Goal: Obtain resource: Download file/media

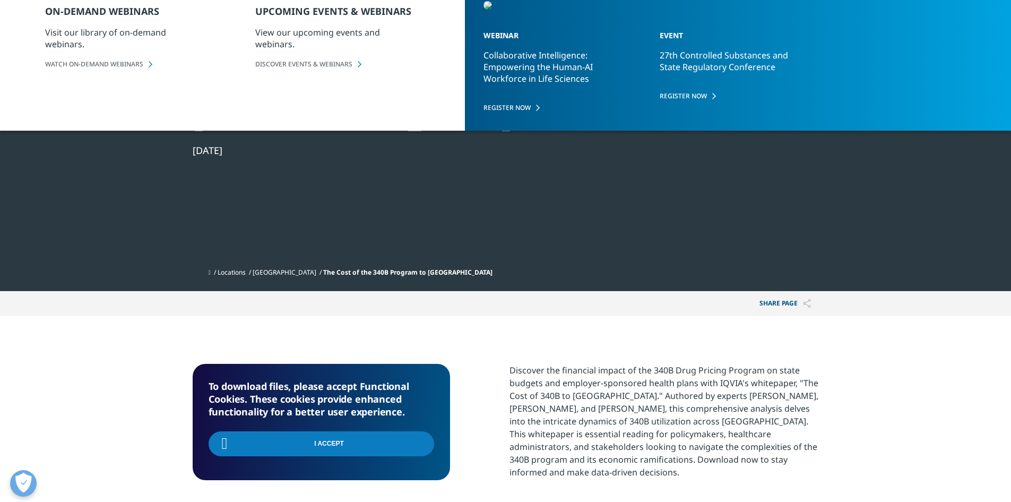
scroll to position [149, 627]
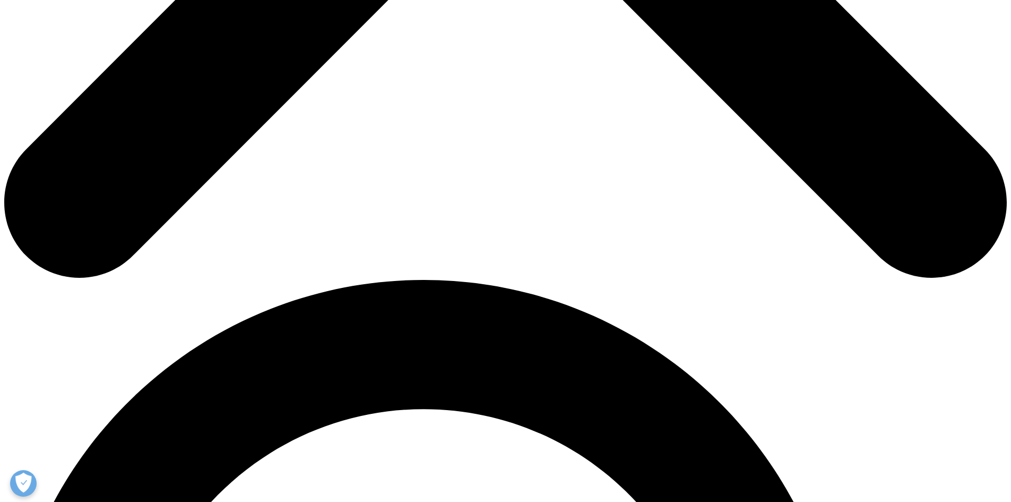
scroll to position [104, 0]
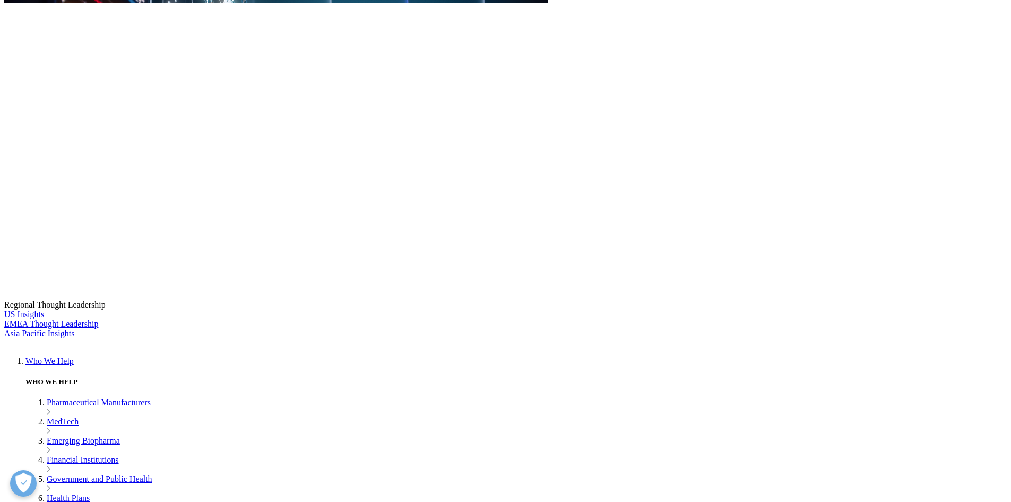
scroll to position [157, 0]
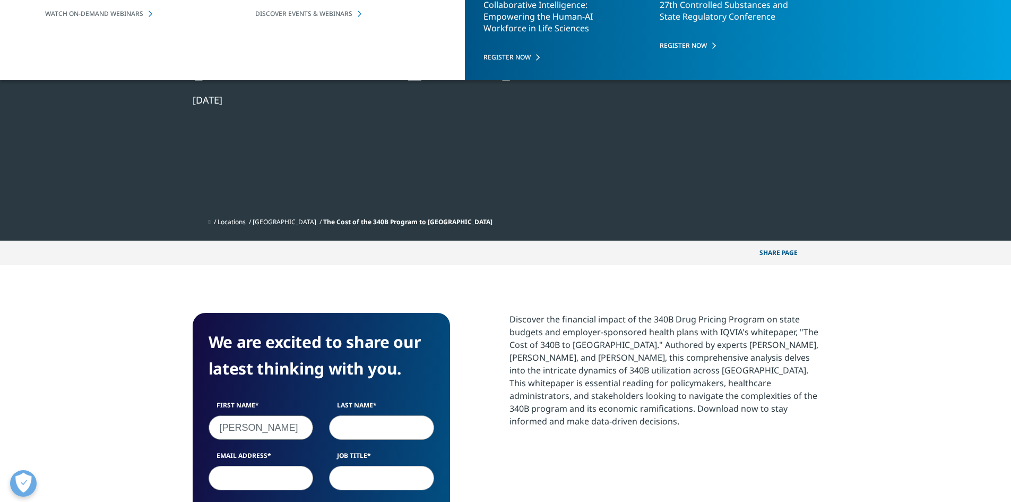
type input "Brian"
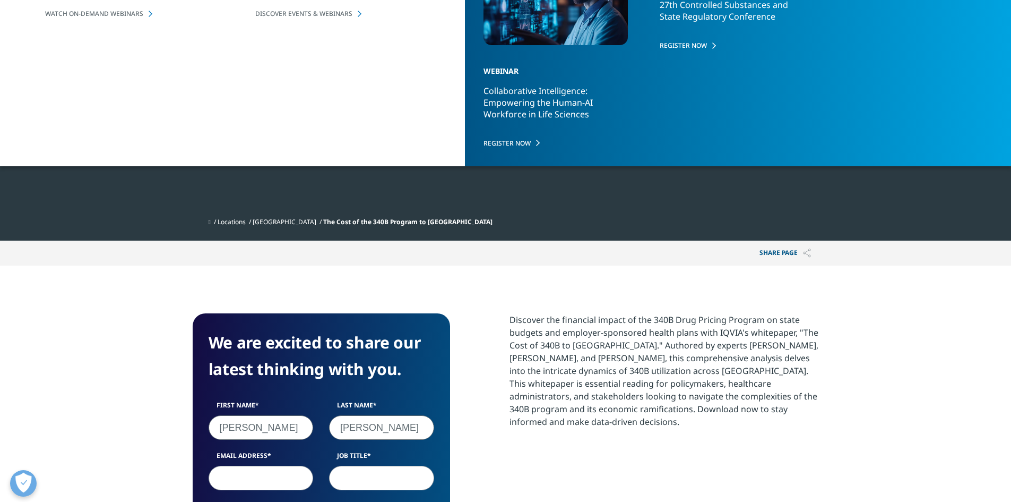
type input "Lucey"
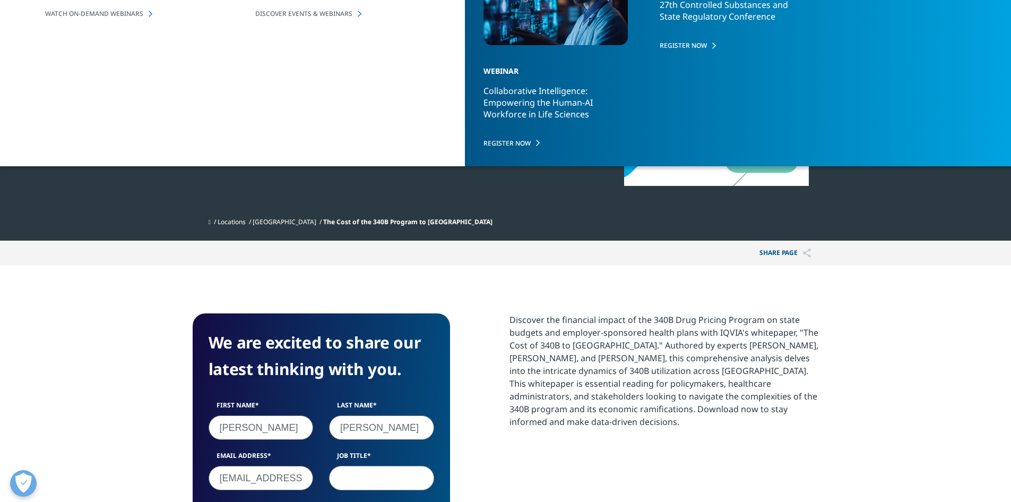
type input "blucey@its.jnj.com"
type input "Director"
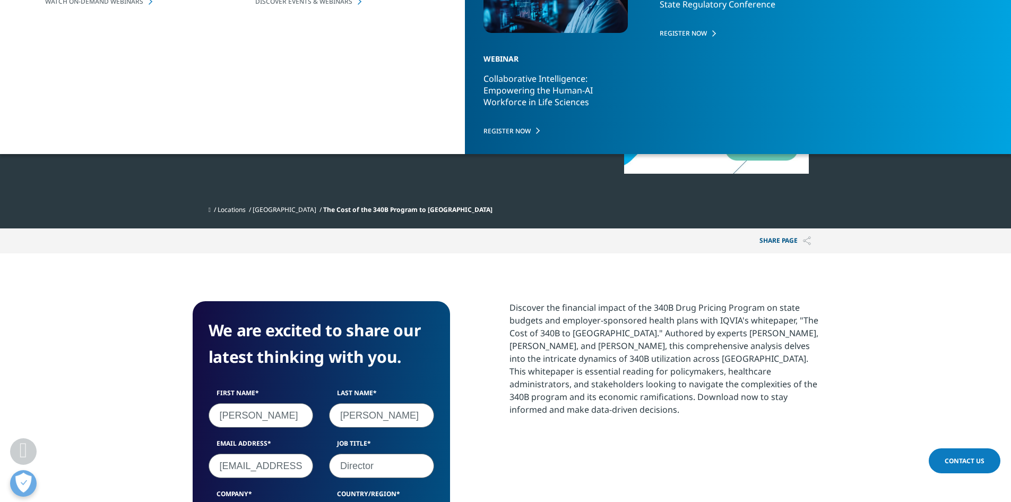
scroll to position [0, 11]
type input "Johnson and Johnson"
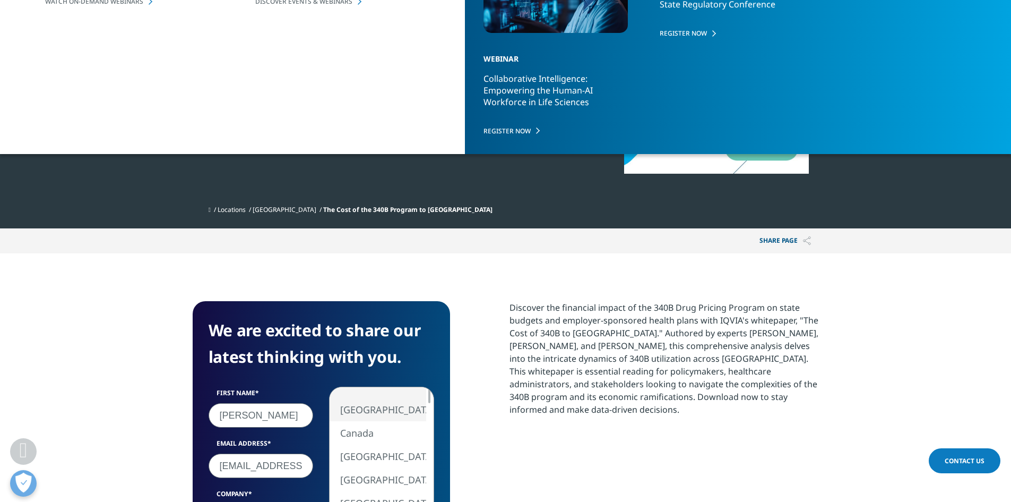
select select "[GEOGRAPHIC_DATA]"
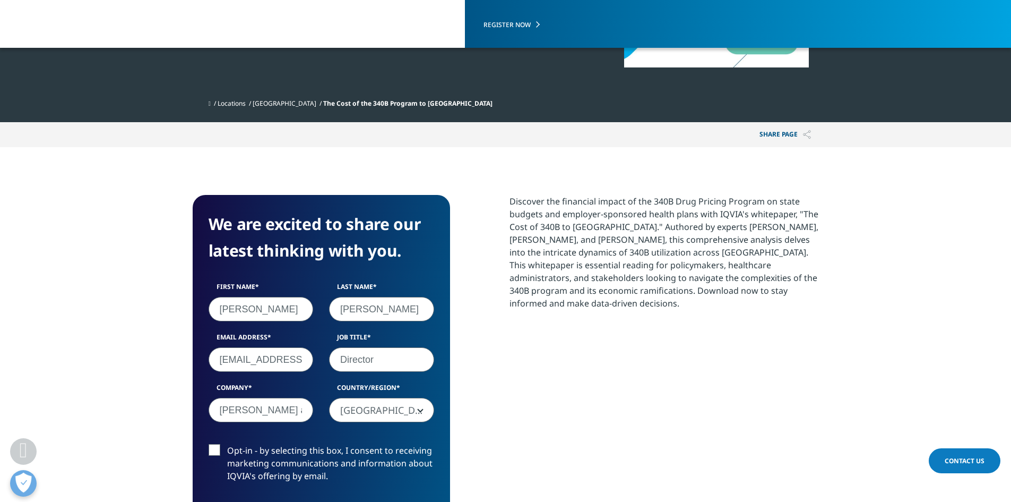
scroll to position [328, 0]
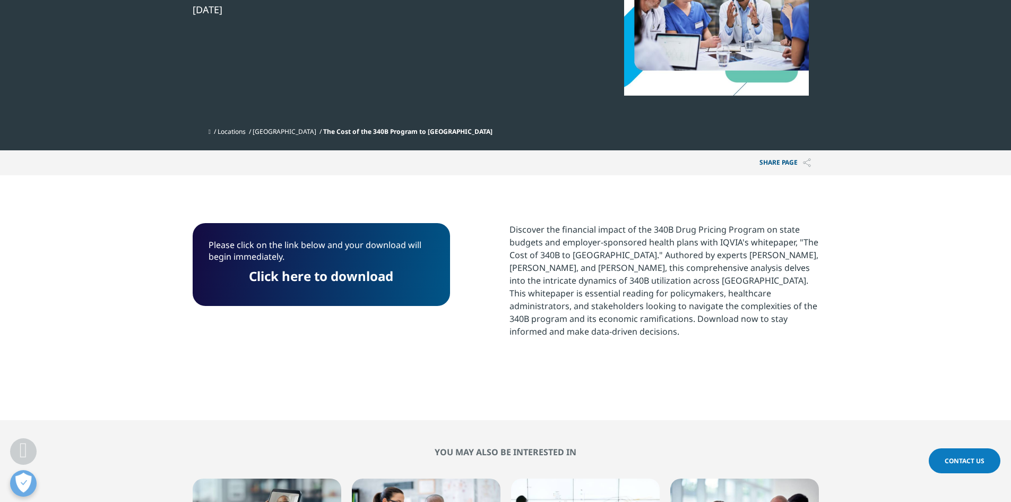
scroll to position [141, 0]
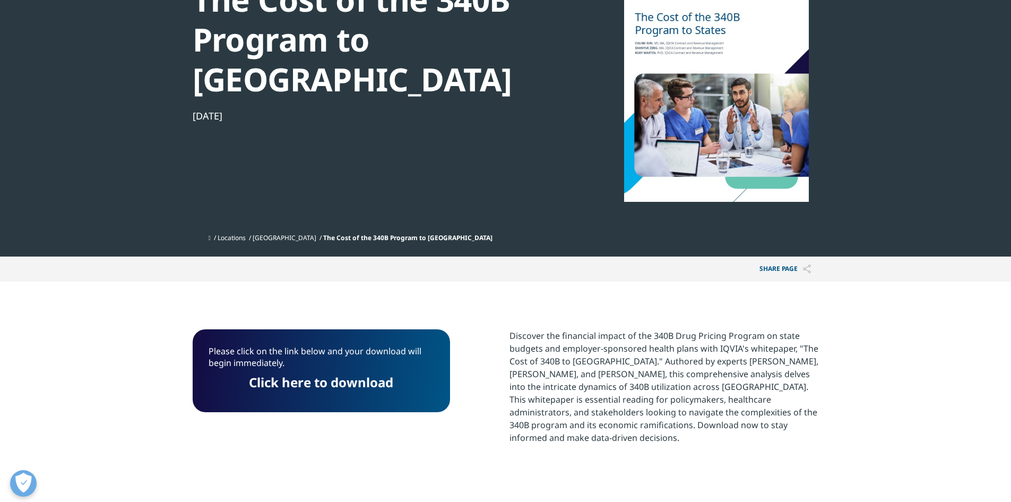
click at [353, 373] on link "Click here to download" at bounding box center [321, 382] width 144 height 18
click at [363, 373] on link "Click here to download" at bounding box center [321, 382] width 144 height 18
